Goal: Information Seeking & Learning: Learn about a topic

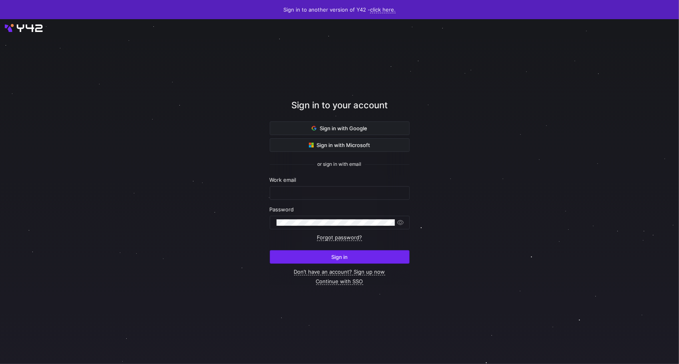
type input "[EMAIL_ADDRESS][DOMAIN_NAME]"
click at [363, 258] on span "submit" at bounding box center [339, 257] width 139 height 13
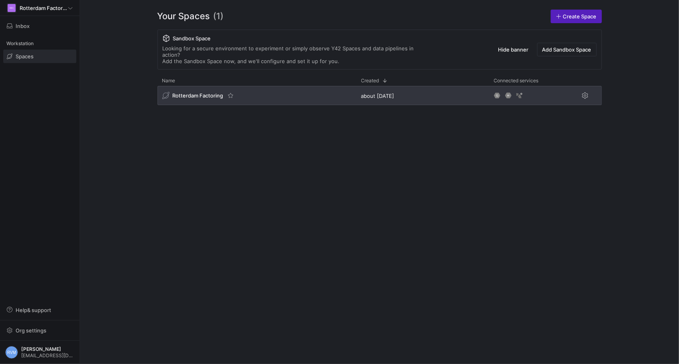
click at [194, 92] on span "Rotterdam Factoring" at bounding box center [198, 95] width 51 height 6
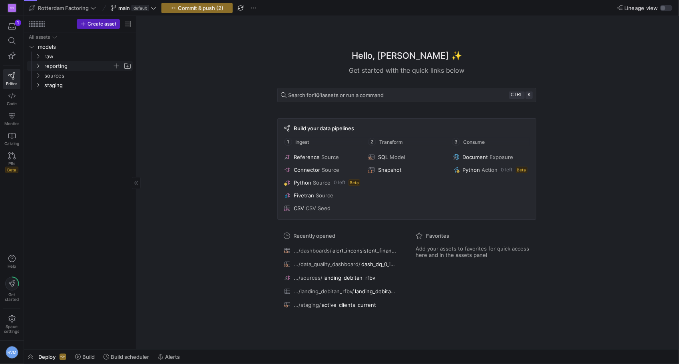
click at [42, 65] on span "reporting" at bounding box center [83, 66] width 98 height 9
click at [45, 86] on icon "Press SPACE to select this row." at bounding box center [45, 85] width 6 height 5
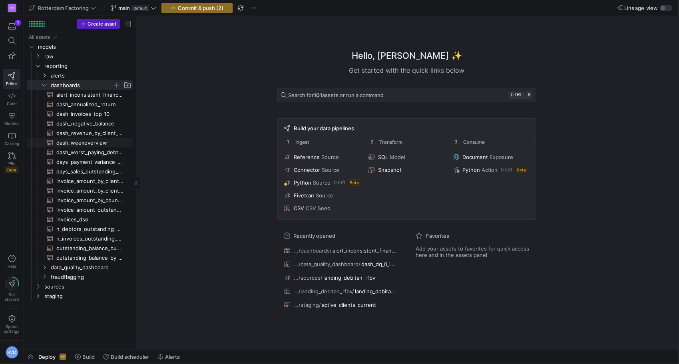
click at [72, 142] on span "dash_weekoverview​​​​​​​​​​" at bounding box center [89, 142] width 67 height 9
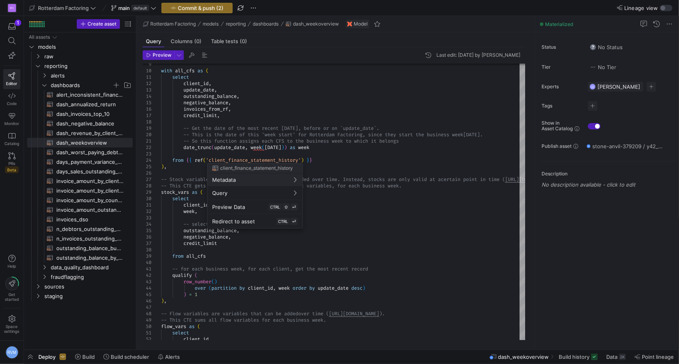
click at [262, 297] on div at bounding box center [339, 182] width 679 height 364
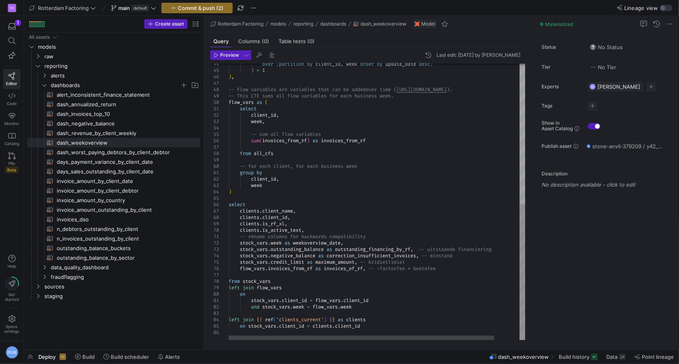
drag, startPoint x: 137, startPoint y: 166, endPoint x: 204, endPoint y: 160, distance: 67.9
click at [204, 160] on as-split "Create asset Drag here to set row groups Drag here to set column labels Group 1…" at bounding box center [351, 183] width 655 height 334
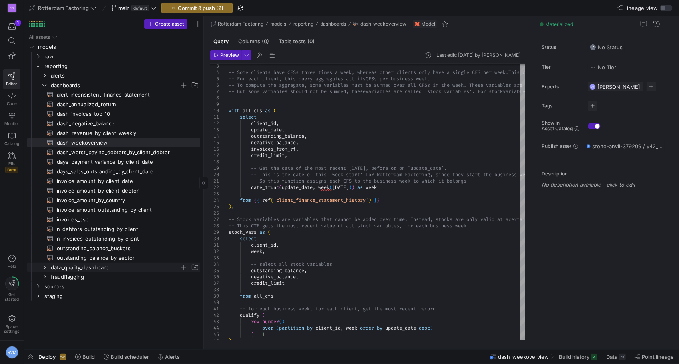
drag, startPoint x: 38, startPoint y: 266, endPoint x: 50, endPoint y: 266, distance: 11.2
click at [38, 266] on div "Press SPACE to select this row." at bounding box center [33, 268] width 13 height 10
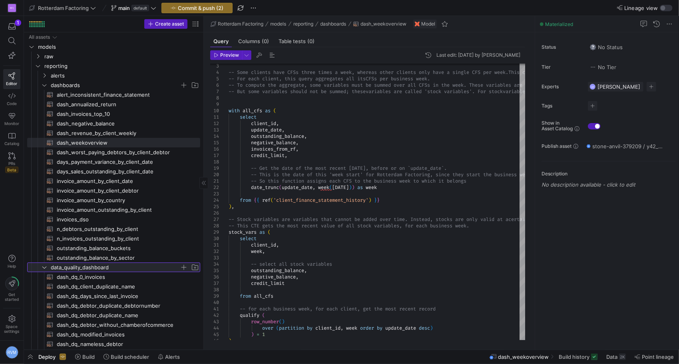
click at [44, 266] on icon at bounding box center [45, 267] width 6 height 5
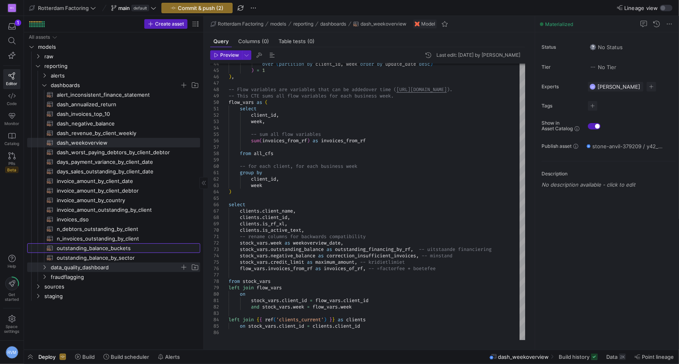
click at [118, 250] on span "outstanding_balance_buckets​​​​​​​​​​" at bounding box center [124, 248] width 134 height 9
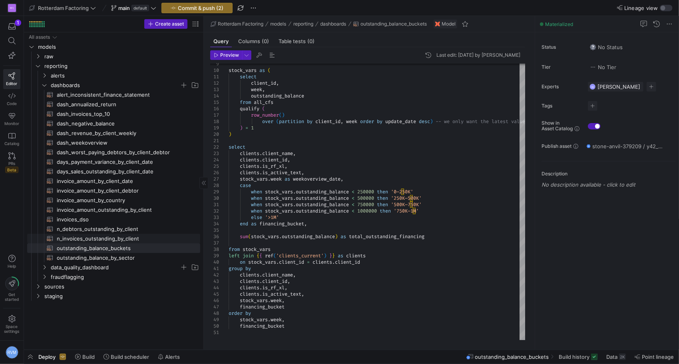
click at [141, 235] on span "n_invoices_outstanding_by_client​​​​​​​​​​" at bounding box center [124, 238] width 134 height 9
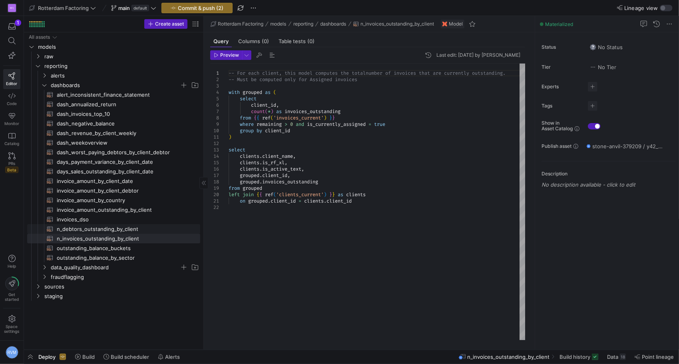
click at [133, 225] on span "n_debtors_outstanding_by_client​​​​​​​​​​" at bounding box center [124, 229] width 134 height 9
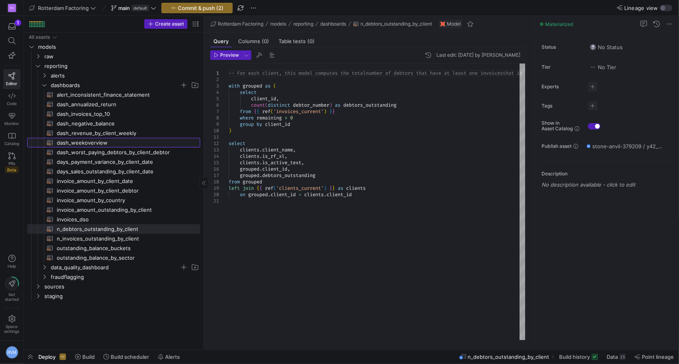
click at [114, 141] on span "dash_weekoverview​​​​​​​​​​" at bounding box center [124, 142] width 134 height 9
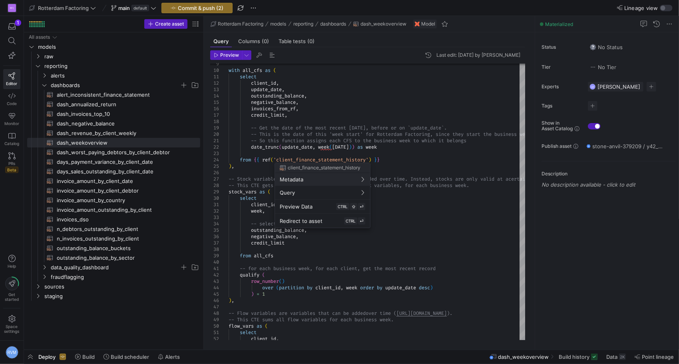
click at [446, 185] on div at bounding box center [339, 182] width 679 height 364
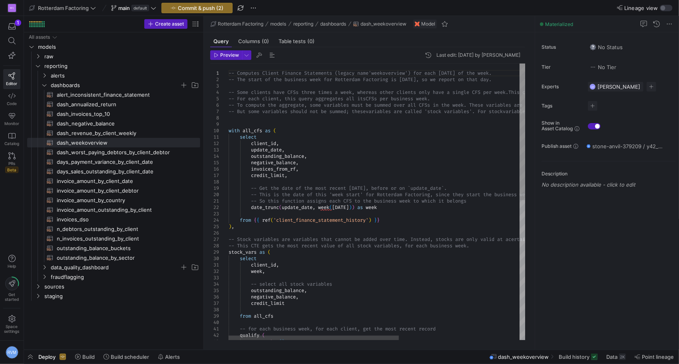
click at [324, 157] on div "-- for each business week, for each client, get th e most recent record qualify…" at bounding box center [482, 344] width 506 height 561
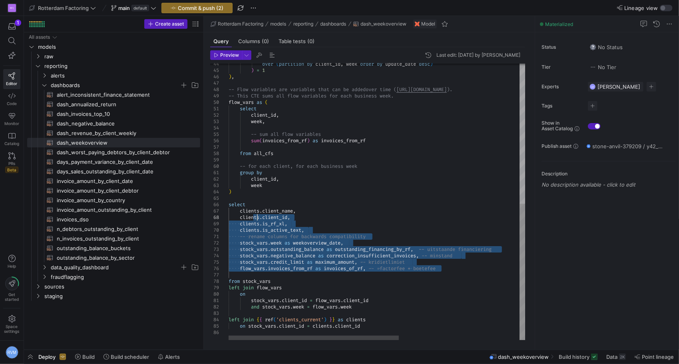
drag, startPoint x: 442, startPoint y: 264, endPoint x: 257, endPoint y: 218, distance: 191.3
click at [257, 218] on div "over ( partition by client_id , week order by update_date desc ) ) = 1 ) , -- F…" at bounding box center [482, 59] width 506 height 561
click at [354, 195] on div "over ( partition by client_id , week order by update_date desc ) ) = 1 ) , -- F…" at bounding box center [482, 59] width 506 height 561
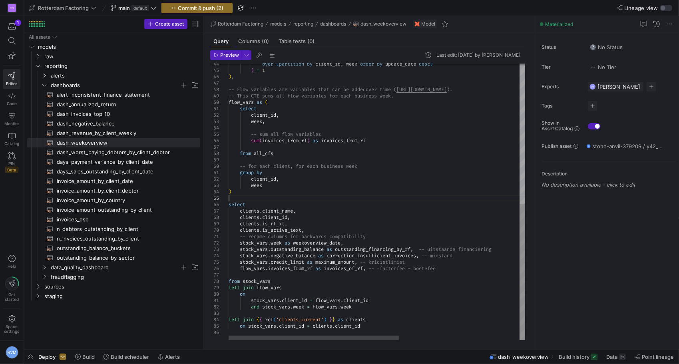
scroll to position [0, 77]
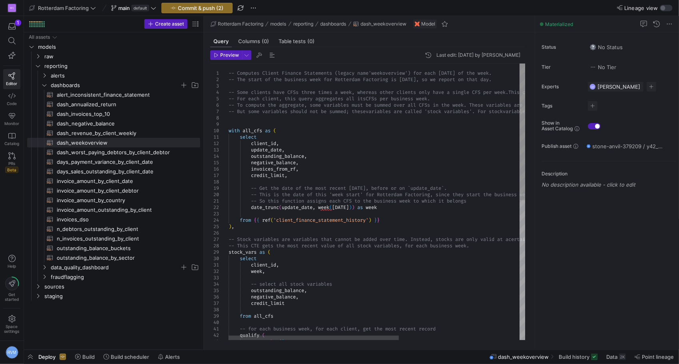
type textarea "select client_id, update_date, outstanding_balance, negative_balance, invoices_…"
click at [347, 172] on div "-- for each business week, for each client, get th e most recent record qualify…" at bounding box center [482, 344] width 506 height 561
type textarea "d"
type textarea "-- So this function assigns each CFS to the business week to which it belongs d…"
type textarea "debtor"
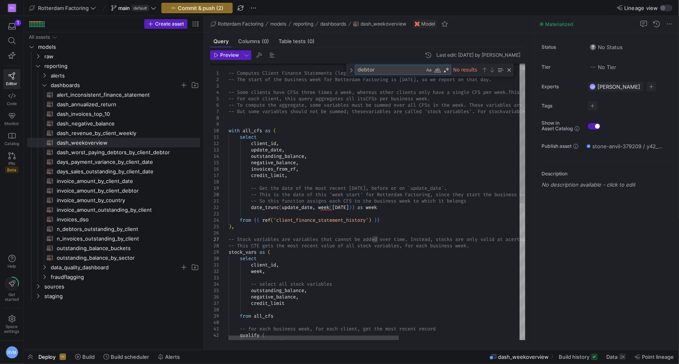
scroll to position [0, 0]
